Goal: Task Accomplishment & Management: Complete application form

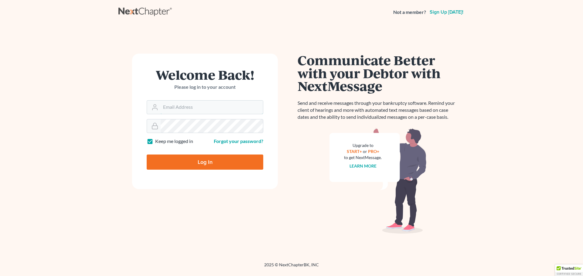
type input "[PERSON_NAME][EMAIL_ADDRESS][DOMAIN_NAME]"
click at [187, 165] on input "Log In" at bounding box center [205, 162] width 117 height 15
type input "Thinking..."
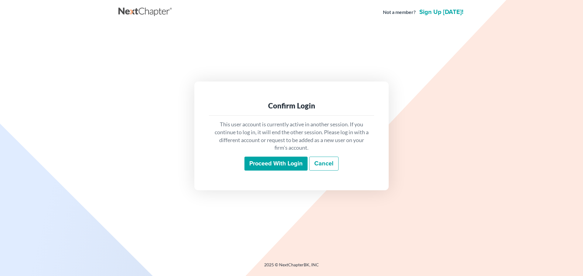
click at [258, 160] on input "Proceed with login" at bounding box center [275, 164] width 63 height 14
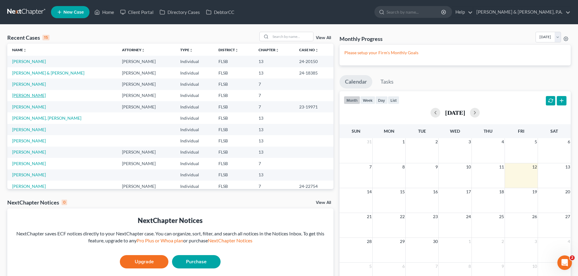
click at [31, 96] on link "[PERSON_NAME]" at bounding box center [29, 95] width 34 height 5
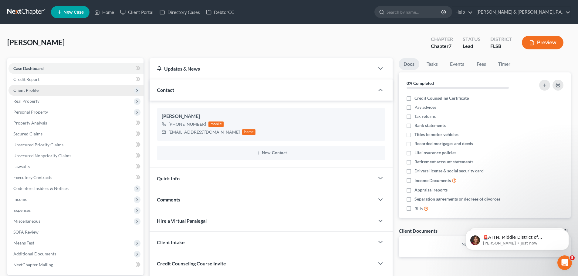
click at [32, 90] on span "Client Profile" at bounding box center [25, 90] width 25 height 5
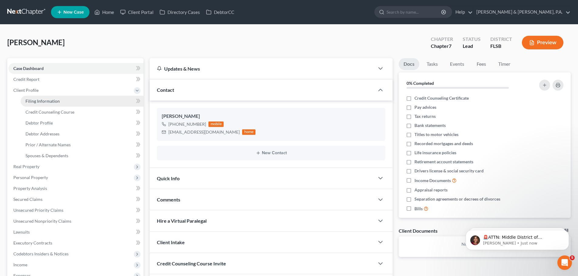
click at [35, 99] on span "Filing Information" at bounding box center [42, 101] width 34 height 5
select select "1"
select select "0"
select select "9"
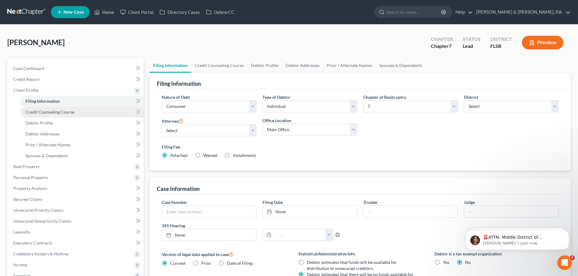
click at [36, 112] on span "Credit Counseling Course" at bounding box center [49, 112] width 49 height 5
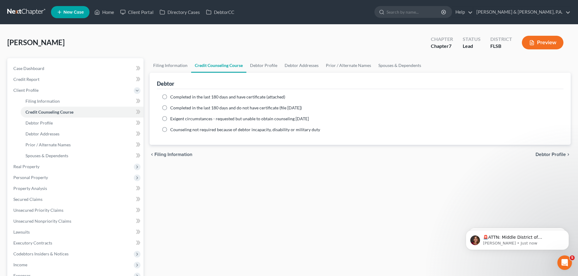
click at [170, 96] on label "Completed in the last 180 days and have certificate (attached)" at bounding box center [227, 97] width 115 height 6
click at [173, 96] on input "Completed in the last 180 days and have certificate (attached)" at bounding box center [175, 96] width 4 height 4
radio input "true"
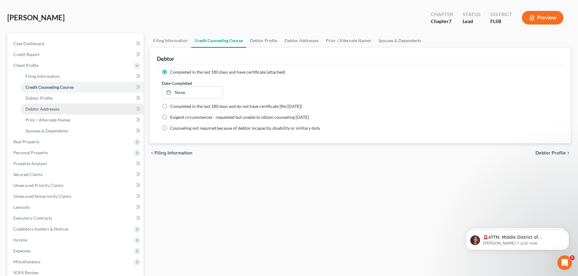
scroll to position [61, 0]
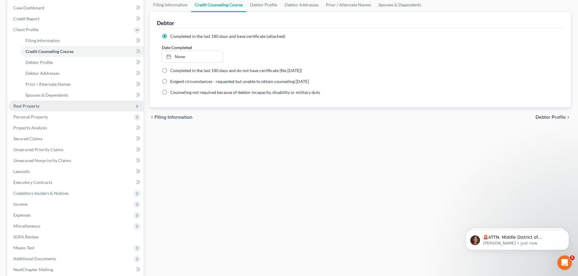
click at [26, 108] on span "Real Property" at bounding box center [26, 105] width 26 height 5
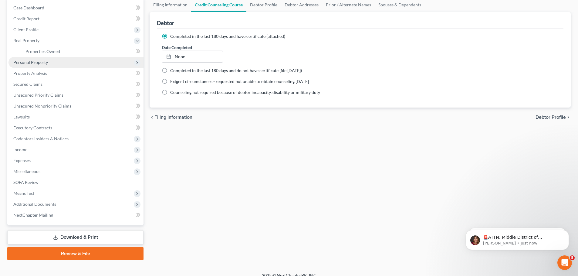
click at [30, 62] on span "Personal Property" at bounding box center [30, 62] width 35 height 5
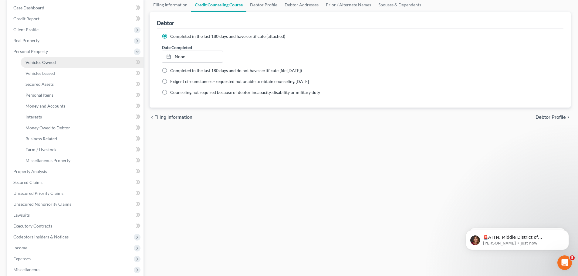
click at [35, 60] on span "Vehicles Owned" at bounding box center [40, 62] width 30 height 5
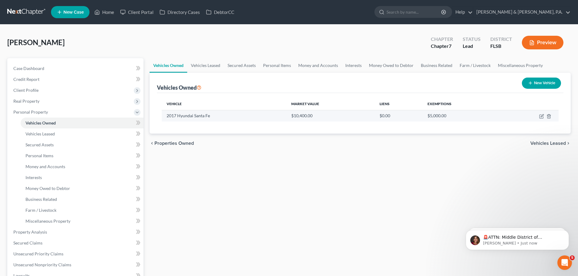
click at [180, 115] on td "2017 Hyundai Santa Fe" at bounding box center [224, 116] width 125 height 12
click at [299, 115] on td "$10,400.00" at bounding box center [330, 116] width 88 height 12
click at [541, 116] on icon "button" at bounding box center [542, 115] width 3 height 3
select select "0"
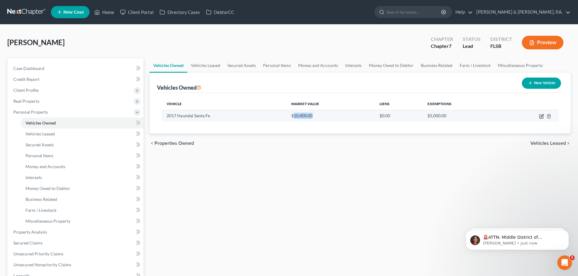
select select "9"
select select "2"
select select "0"
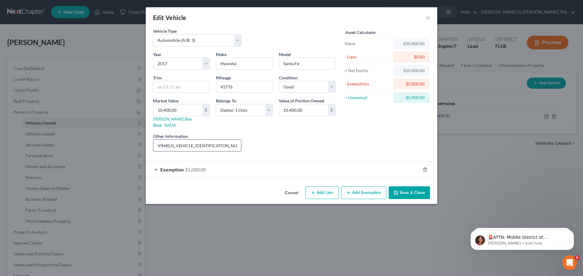
drag, startPoint x: 167, startPoint y: 140, endPoint x: 218, endPoint y: 139, distance: 50.7
click at [218, 140] on input "VIN#[US_VEHICLE_IDENTIFICATION_NUMBER]" at bounding box center [197, 146] width 88 height 12
click at [299, 110] on input "89" at bounding box center [303, 110] width 49 height 12
type input "8,975.00"
click at [403, 187] on button "Save & Close" at bounding box center [408, 193] width 41 height 13
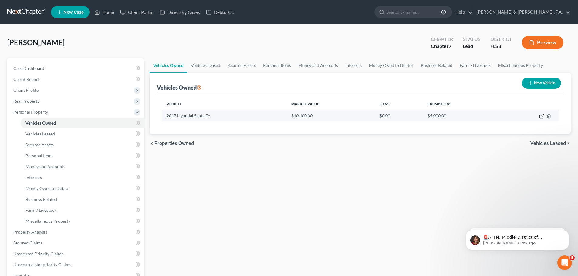
click at [543, 115] on icon "button" at bounding box center [542, 115] width 3 height 3
select select "0"
select select "9"
select select "2"
select select "0"
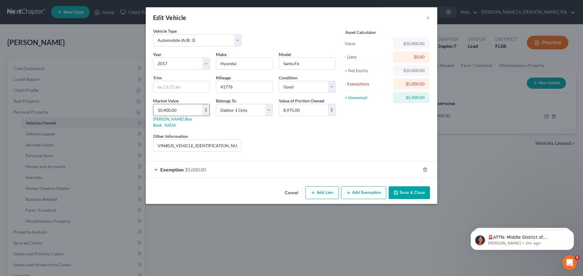
type input "8"
type input "8.00"
type input "89"
type input "89.00"
click at [191, 110] on input "89" at bounding box center [177, 110] width 49 height 12
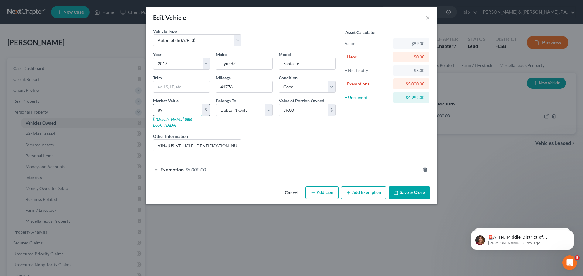
type input "897"
type input "897.00"
type input "8975"
type input "8,975.00"
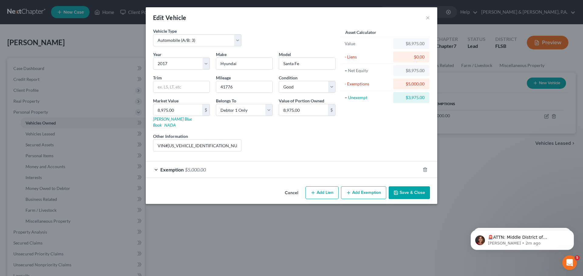
click at [407, 187] on button "Save & Close" at bounding box center [408, 193] width 41 height 13
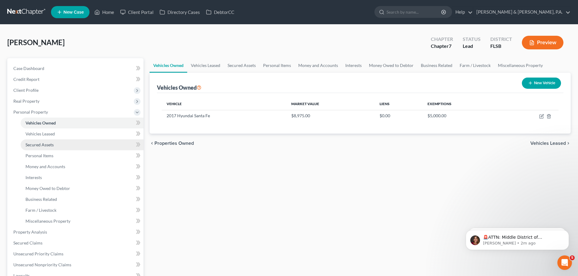
click at [47, 145] on span "Secured Assets" at bounding box center [39, 144] width 28 height 5
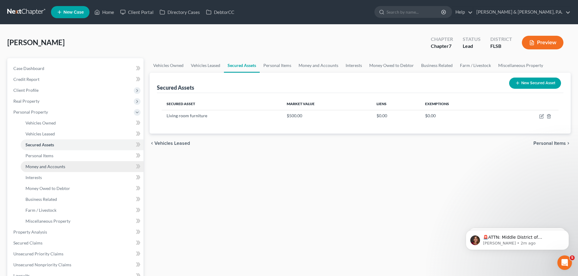
click at [42, 164] on span "Money and Accounts" at bounding box center [45, 166] width 40 height 5
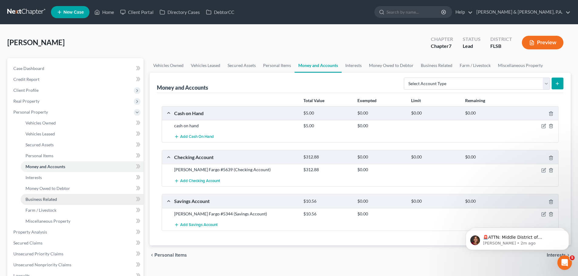
click at [43, 197] on span "Business Related" at bounding box center [41, 199] width 32 height 5
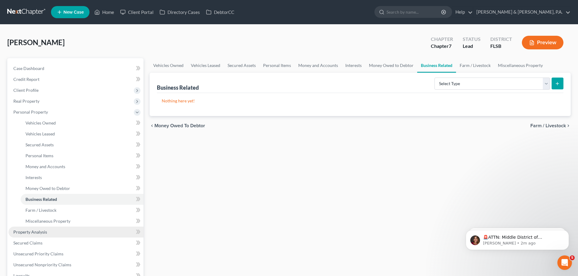
click at [34, 232] on span "Property Analysis" at bounding box center [30, 232] width 34 height 5
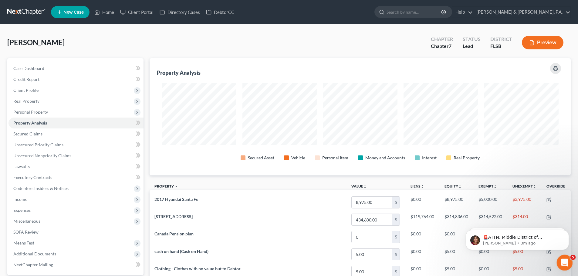
click at [562, 263] on icon "Open Intercom Messenger" at bounding box center [564, 262] width 4 height 5
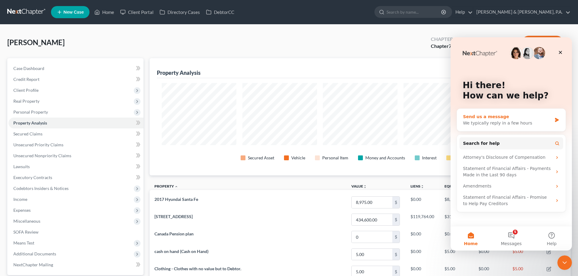
click at [486, 126] on div "We typically reply in a few hours" at bounding box center [507, 123] width 89 height 6
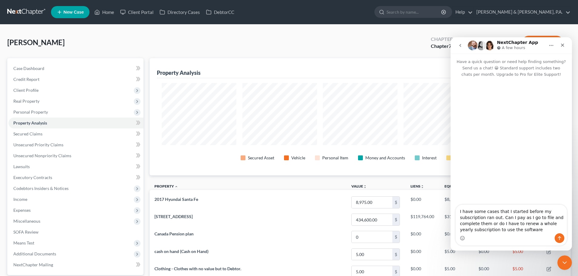
type textarea "I have some cases that I started before my subscription ran out. Can I pay as I…"
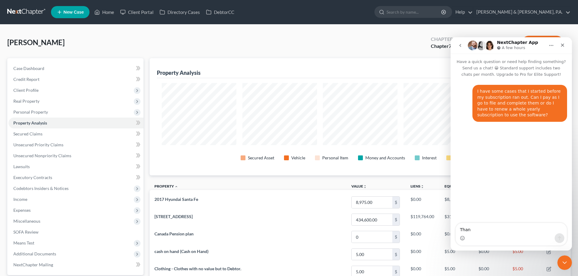
type textarea "Than"
type textarea "Thanks,"
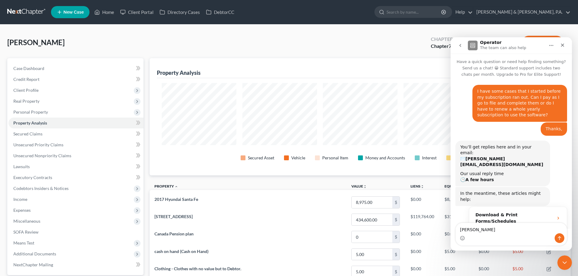
scroll to position [42, 0]
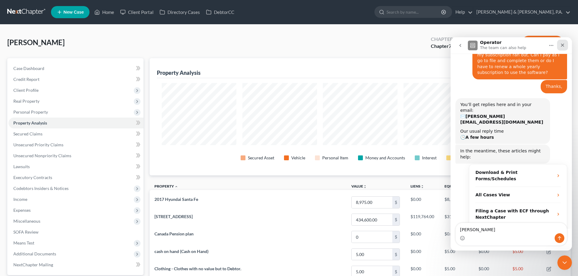
type textarea "[PERSON_NAME]"
click at [563, 45] on icon "Close" at bounding box center [562, 45] width 3 height 3
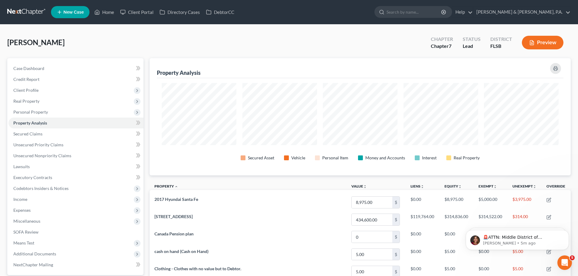
scroll to position [0, 0]
